Goal: Download file/media

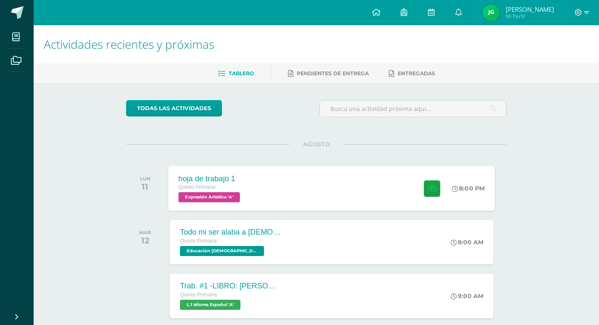
click at [280, 192] on div "hoja de trabajo 1 Quinto Primaria Expresión Artística 'A' 8:00 PM hoja de traba…" at bounding box center [332, 188] width 327 height 45
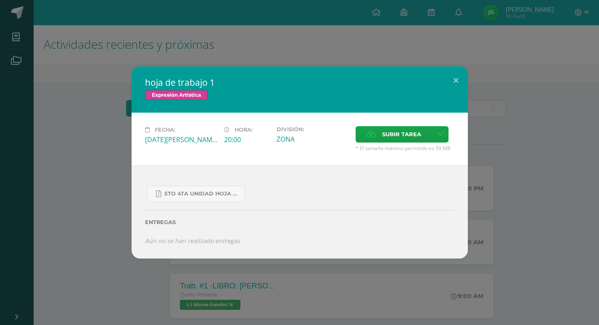
click at [279, 192] on div "5to 4ta unidad hoja de trabajo expresion.pdf" at bounding box center [300, 190] width 310 height 23
click at [235, 180] on div "5to 4ta unidad hoja de trabajo expresion.pdf" at bounding box center [300, 190] width 310 height 23
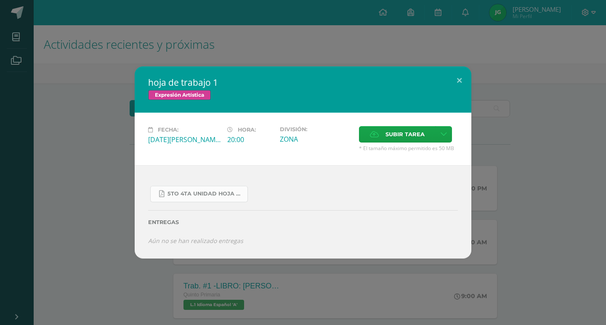
click at [199, 198] on link "5to 4ta unidad hoja de trabajo expresion.pdf" at bounding box center [199, 194] width 98 height 16
click at [472, 74] on div "hoja de trabajo 1 Expresión Artística Fecha: [DATE][PERSON_NAME] Hora: 20:00 Di…" at bounding box center [302, 162] width 599 height 192
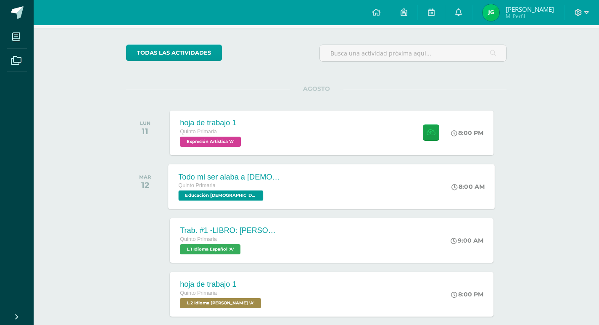
scroll to position [84, 0]
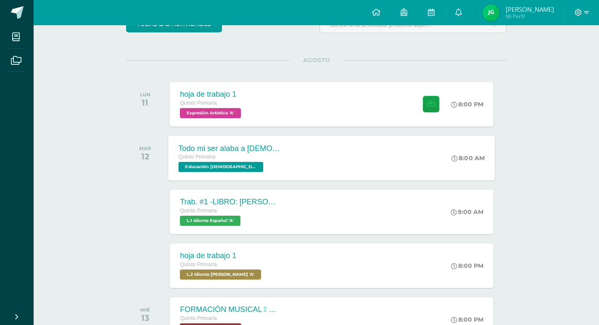
click at [276, 156] on div "Todo mi ser alaba a [DEMOGRAPHIC_DATA] Quinto Primaria Educación [DEMOGRAPHIC_D…" at bounding box center [332, 157] width 327 height 45
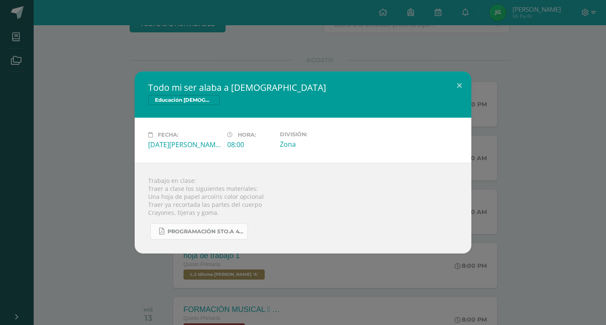
click at [201, 236] on link "Programación 5to.A 4ta. Unidad 2025.pdf" at bounding box center [199, 231] width 98 height 16
click at [458, 82] on button at bounding box center [459, 86] width 24 height 29
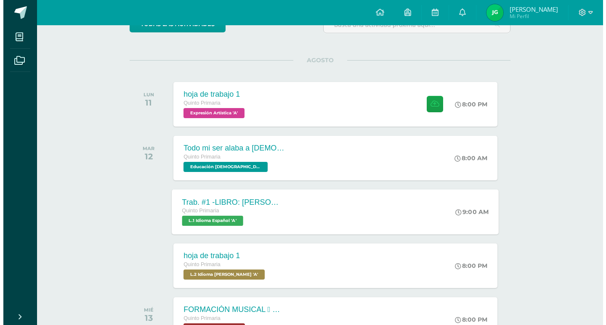
scroll to position [252, 0]
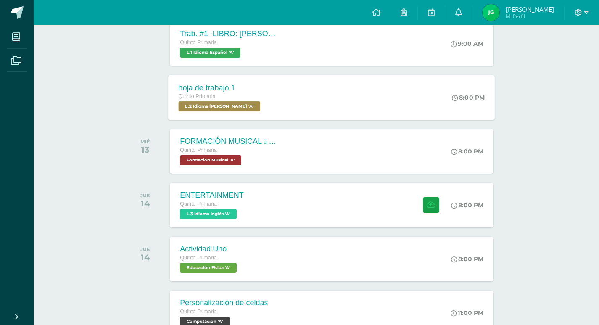
click at [235, 104] on span "L.2 Idioma [PERSON_NAME] 'A'" at bounding box center [220, 106] width 82 height 10
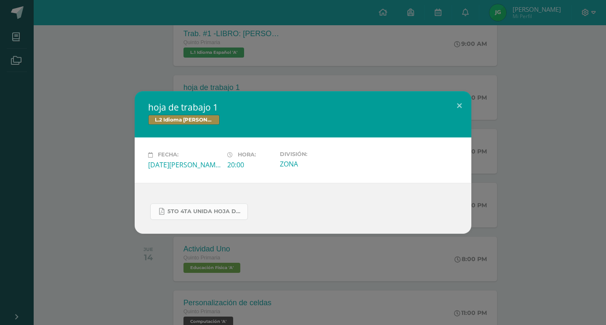
click at [188, 209] on span "5to 4ta unida hoja de trabajo kaqchikel.pdf" at bounding box center [205, 211] width 76 height 7
click at [458, 103] on button at bounding box center [459, 105] width 24 height 29
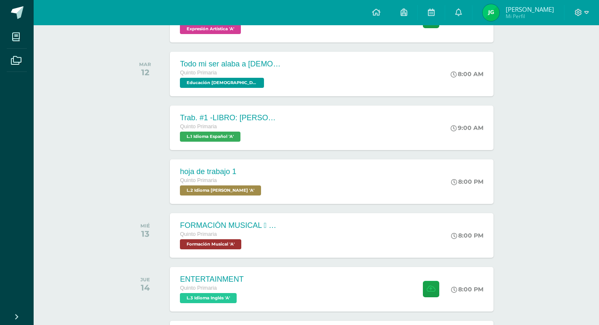
scroll to position [0, 0]
